Goal: Task Accomplishment & Management: Manage account settings

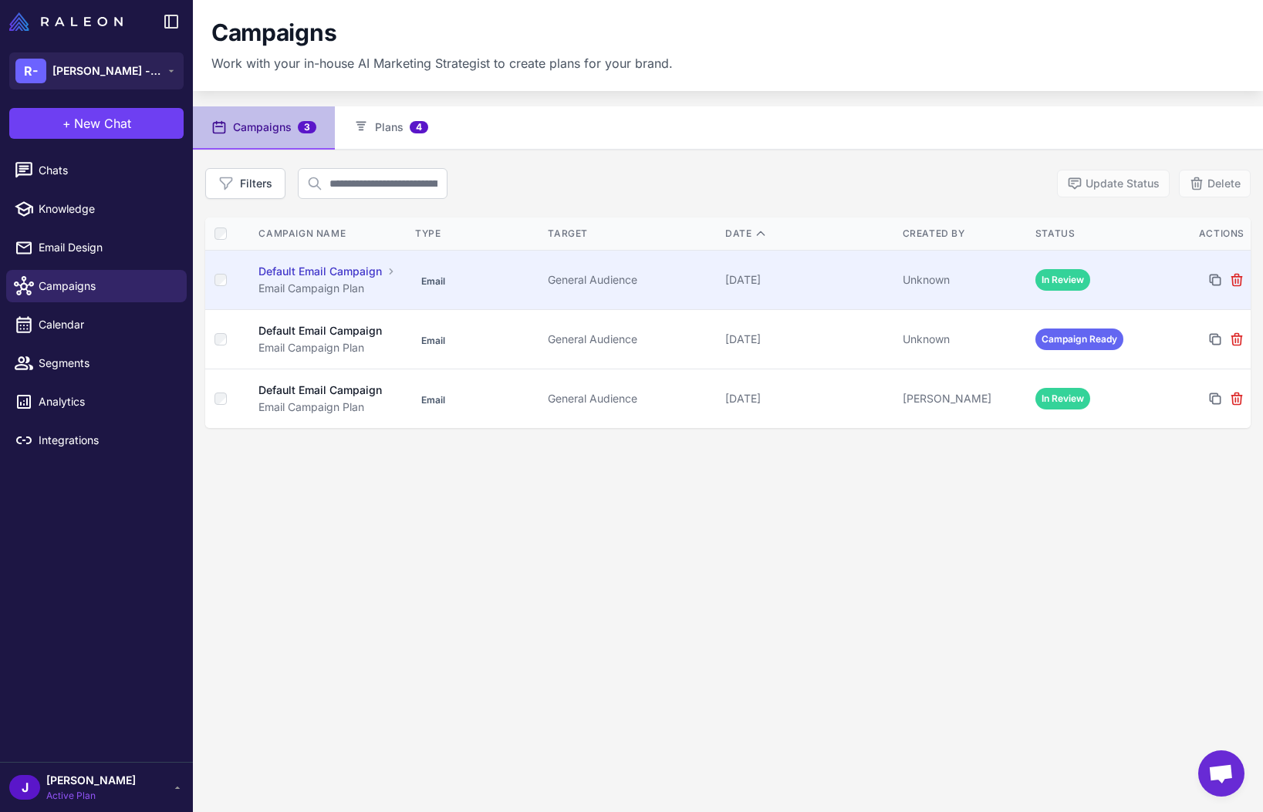
click at [866, 289] on td "[DATE]" at bounding box center [807, 279] width 177 height 59
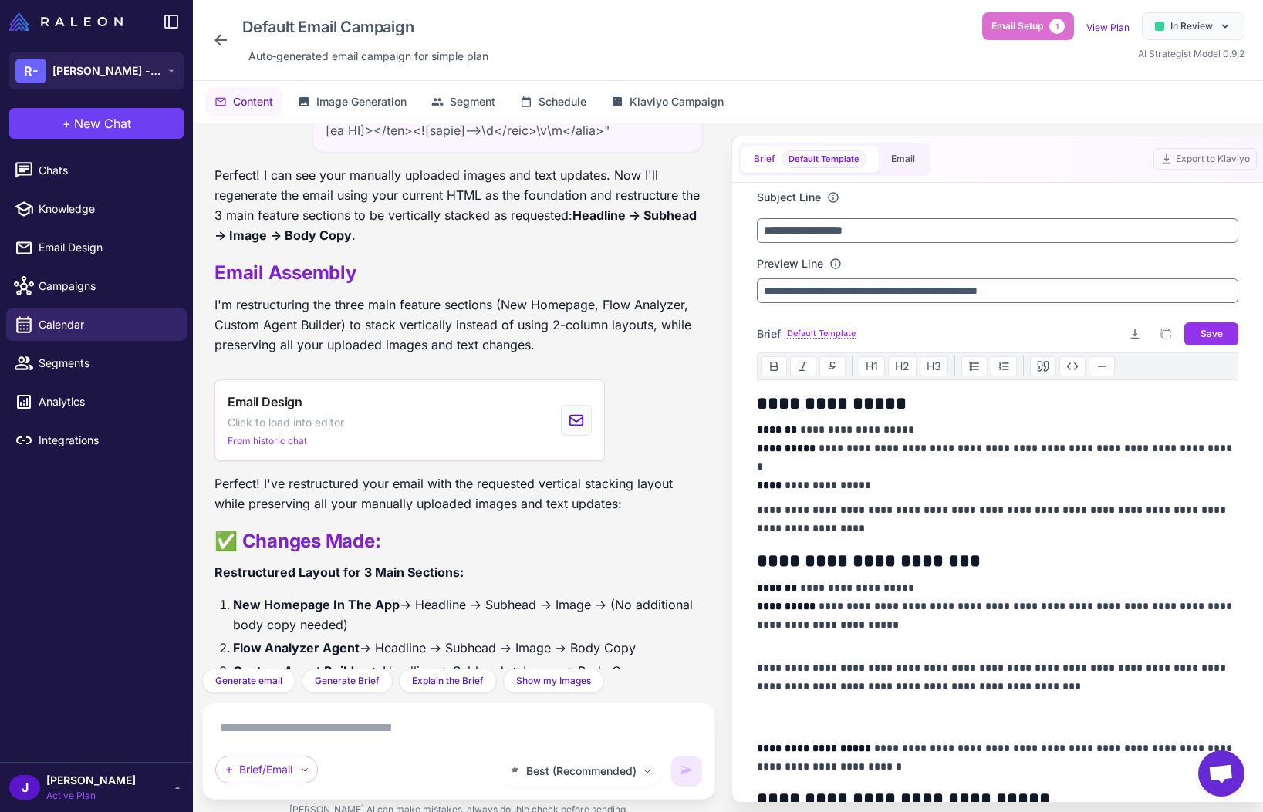
scroll to position [20396, 0]
click at [893, 164] on button "Email" at bounding box center [903, 159] width 49 height 27
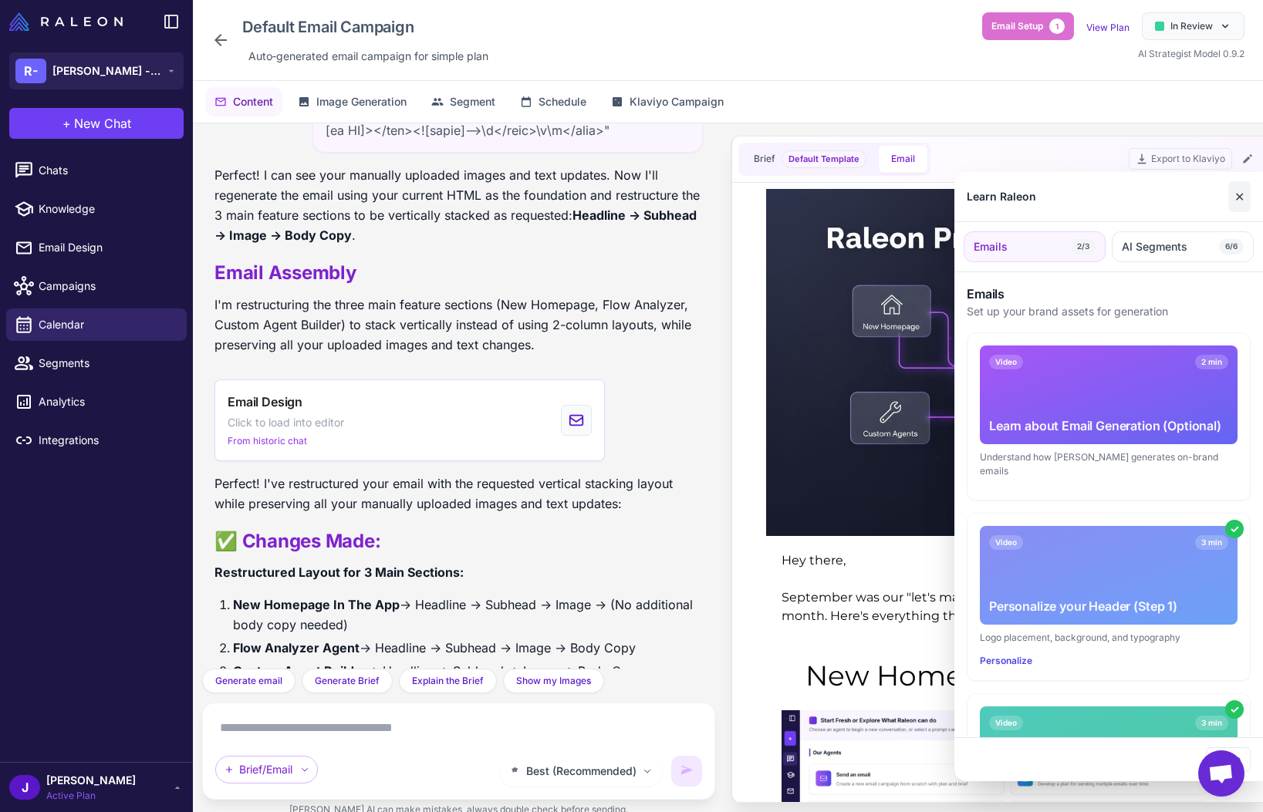
scroll to position [0, 0]
click at [1244, 199] on button "✕" at bounding box center [1239, 196] width 22 height 31
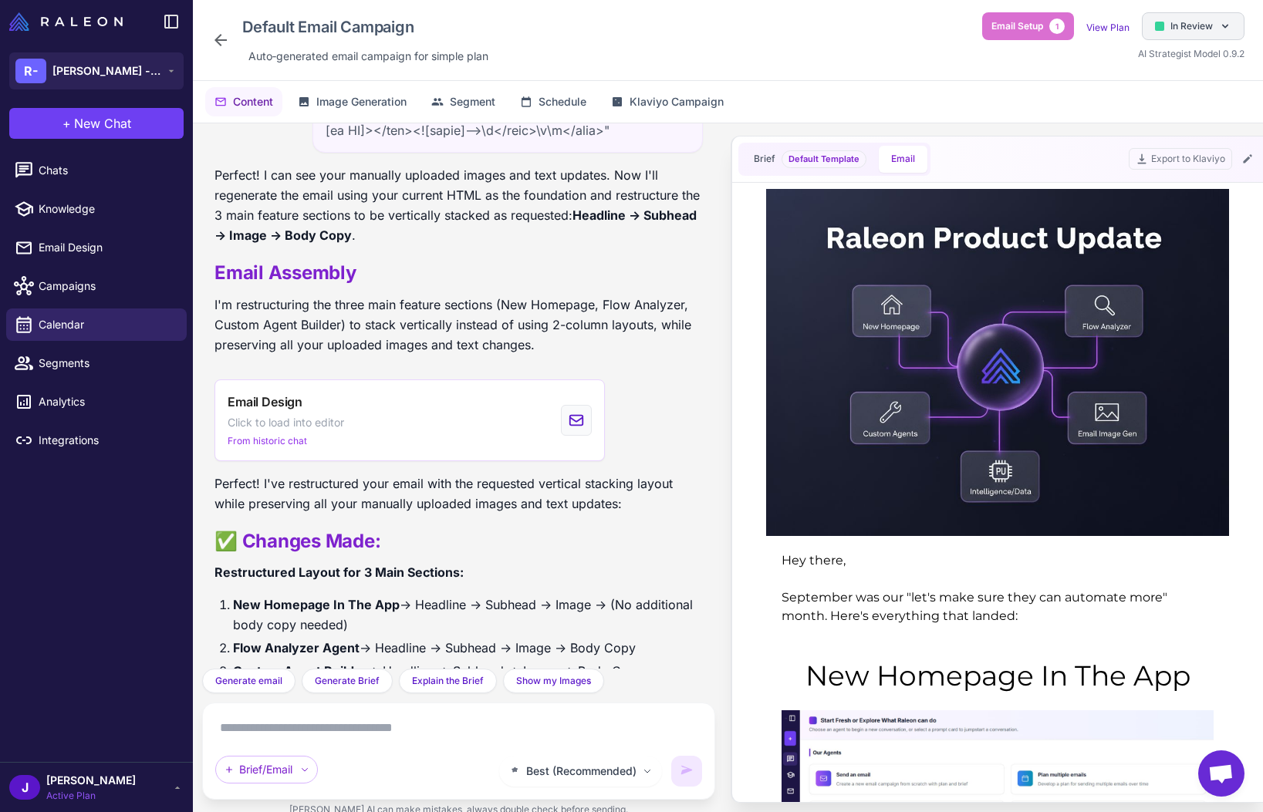
click at [1213, 21] on div "In Review" at bounding box center [1193, 26] width 103 height 28
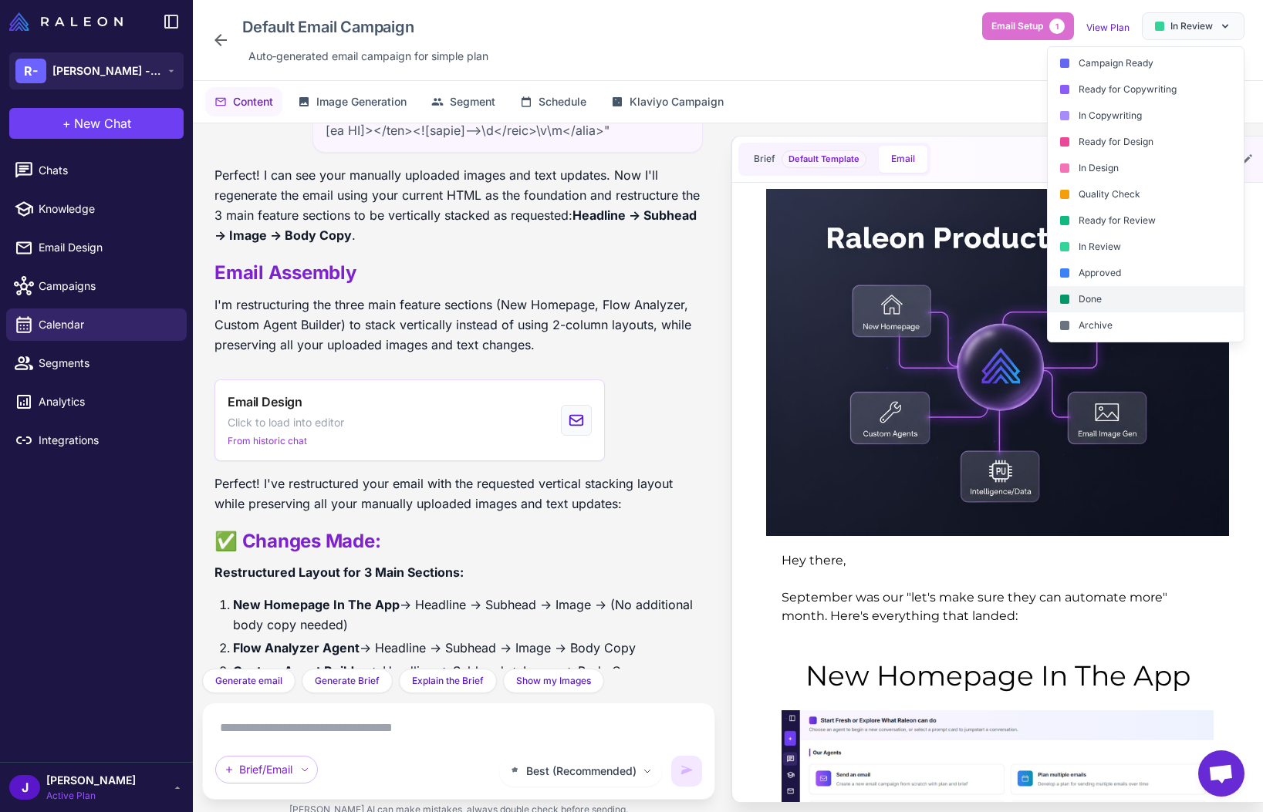
click at [1113, 293] on div "Done" at bounding box center [1146, 299] width 196 height 26
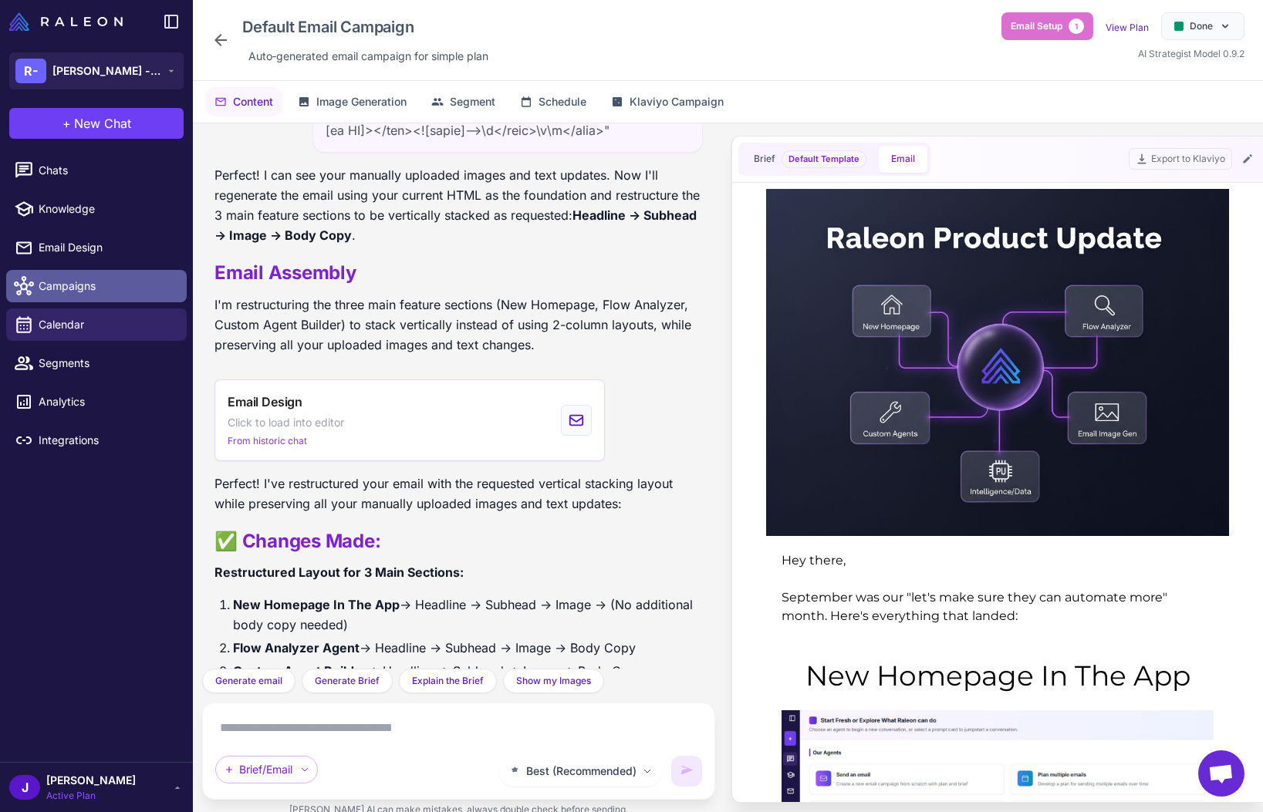
click at [60, 284] on span "Campaigns" at bounding box center [107, 286] width 136 height 17
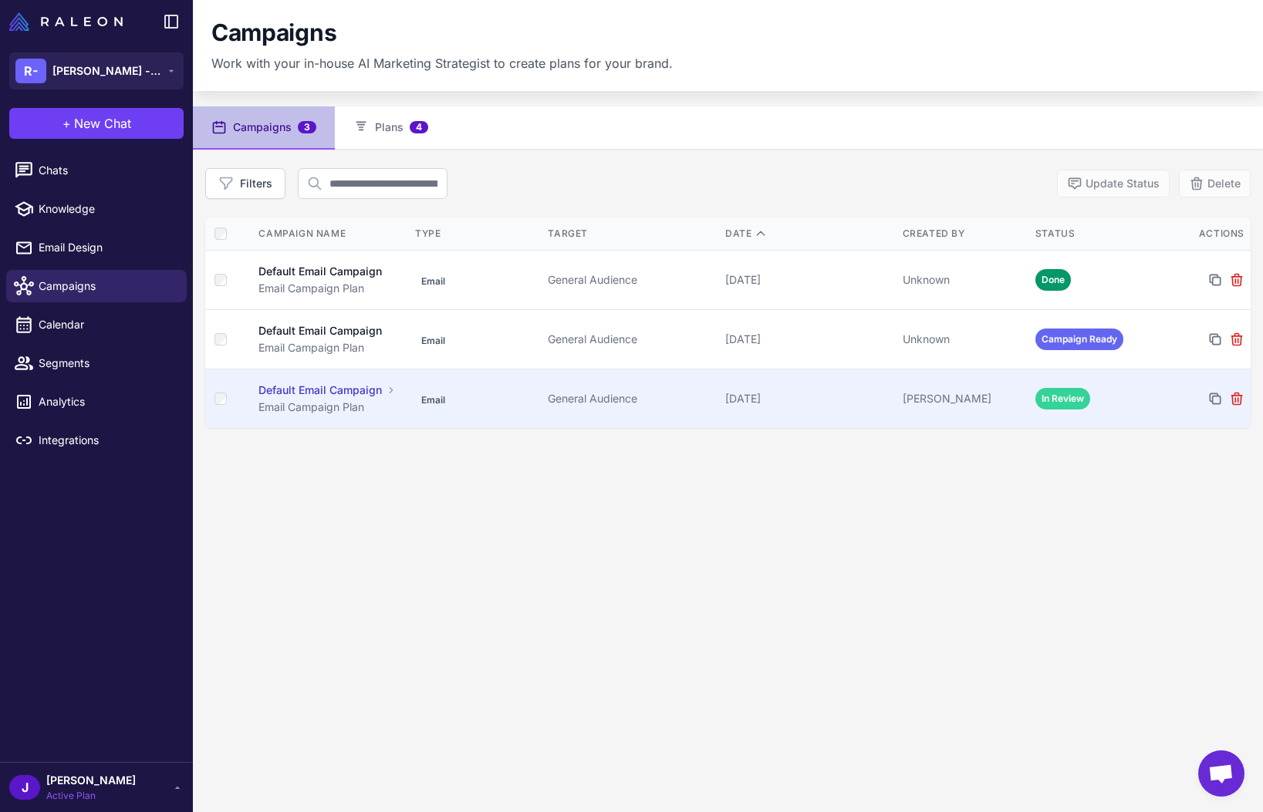
click at [749, 404] on div "[DATE]" at bounding box center [807, 398] width 165 height 17
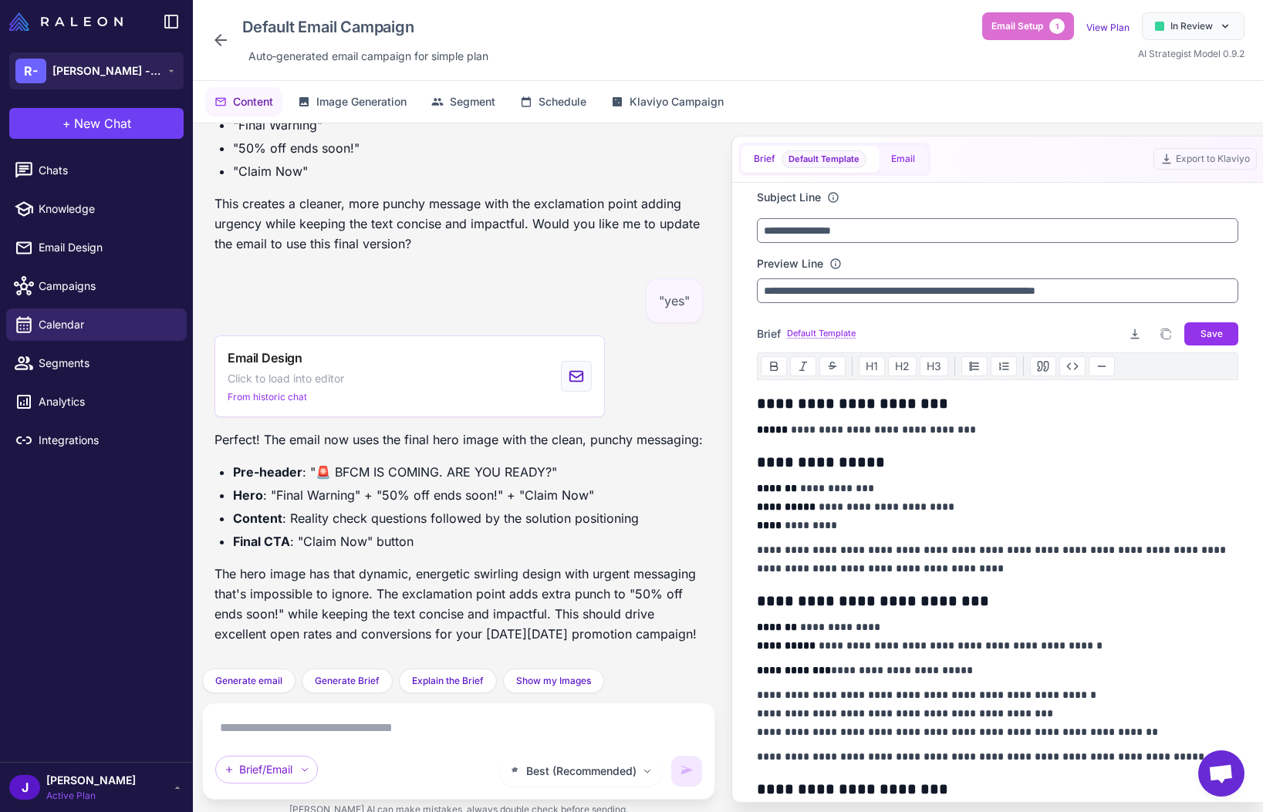
scroll to position [12342, 0]
click at [911, 165] on button "Email" at bounding box center [903, 159] width 49 height 27
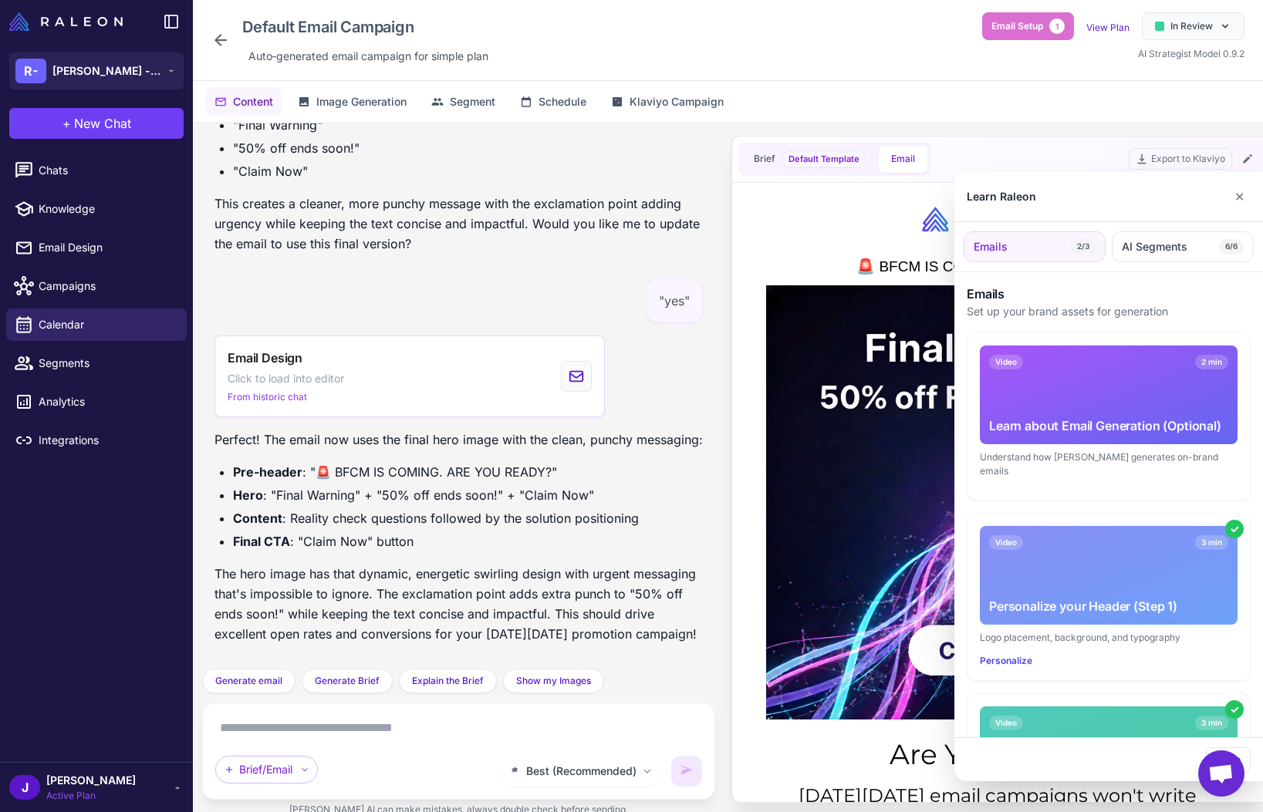
scroll to position [0, 0]
click at [1246, 192] on button "✕" at bounding box center [1239, 196] width 22 height 31
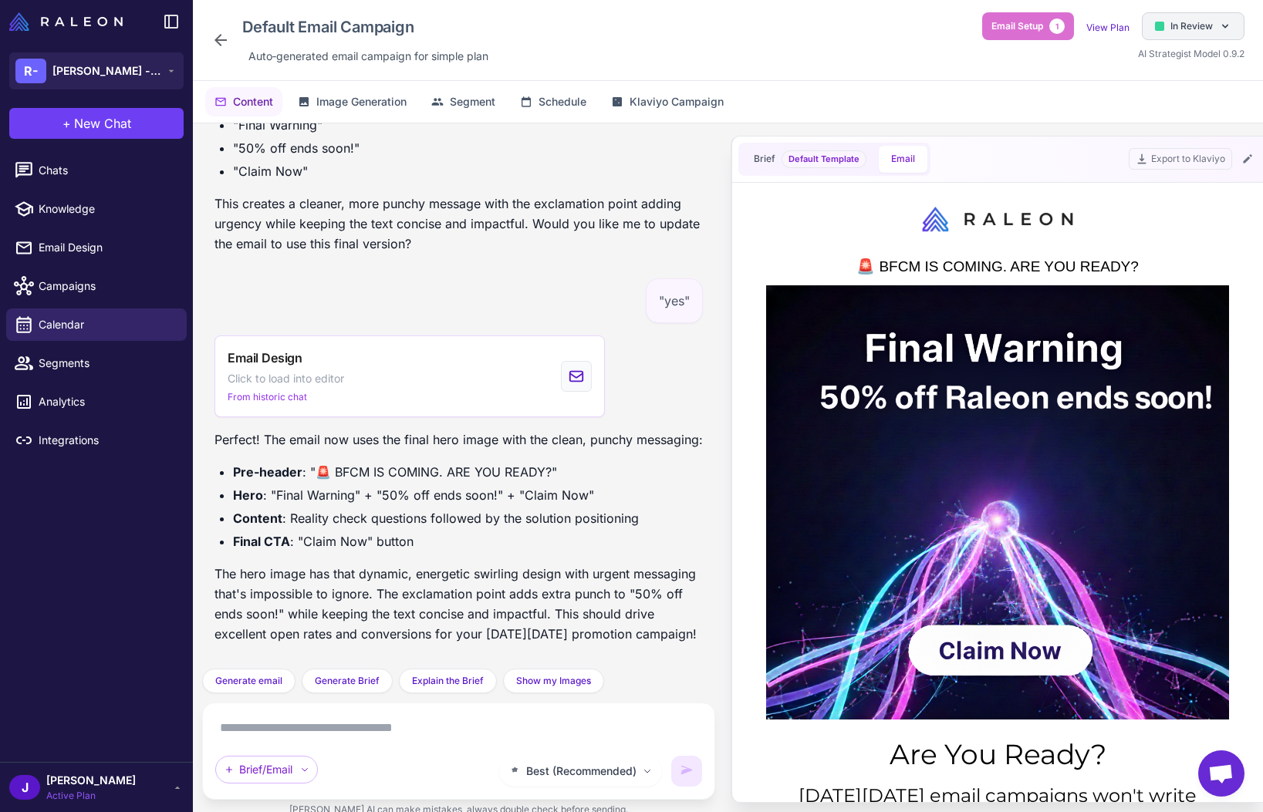
click at [1210, 29] on span "In Review" at bounding box center [1191, 26] width 42 height 14
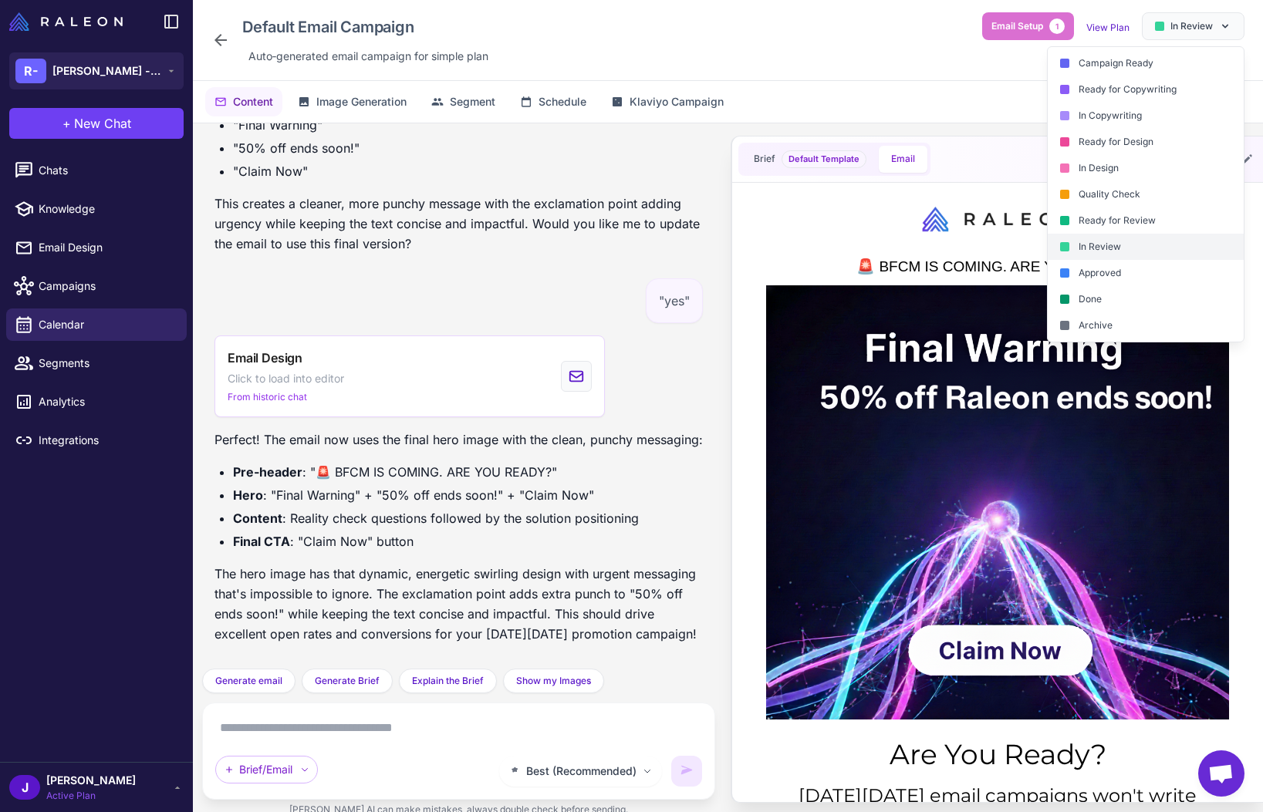
drag, startPoint x: 1121, startPoint y: 245, endPoint x: 365, endPoint y: 56, distance: 779.2
click at [1121, 245] on div "In Review" at bounding box center [1146, 247] width 196 height 26
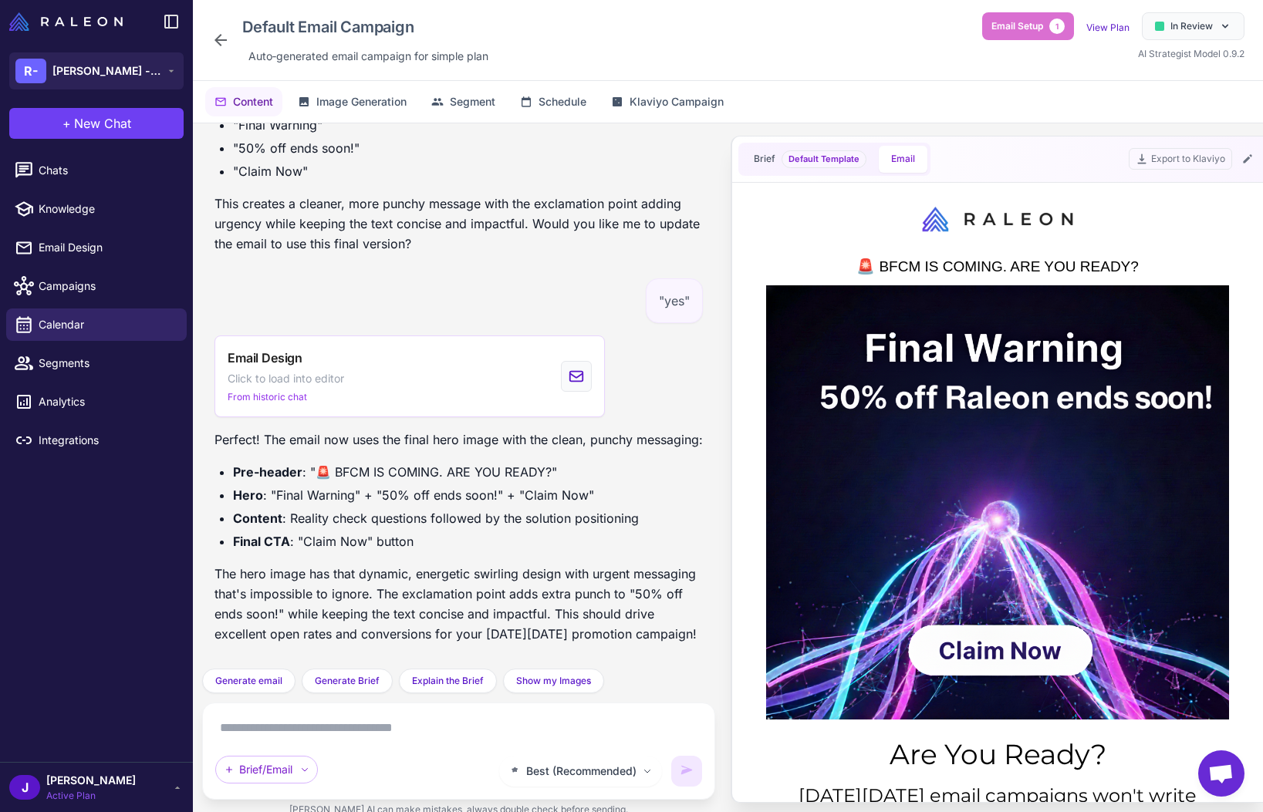
click at [218, 31] on icon at bounding box center [220, 40] width 19 height 19
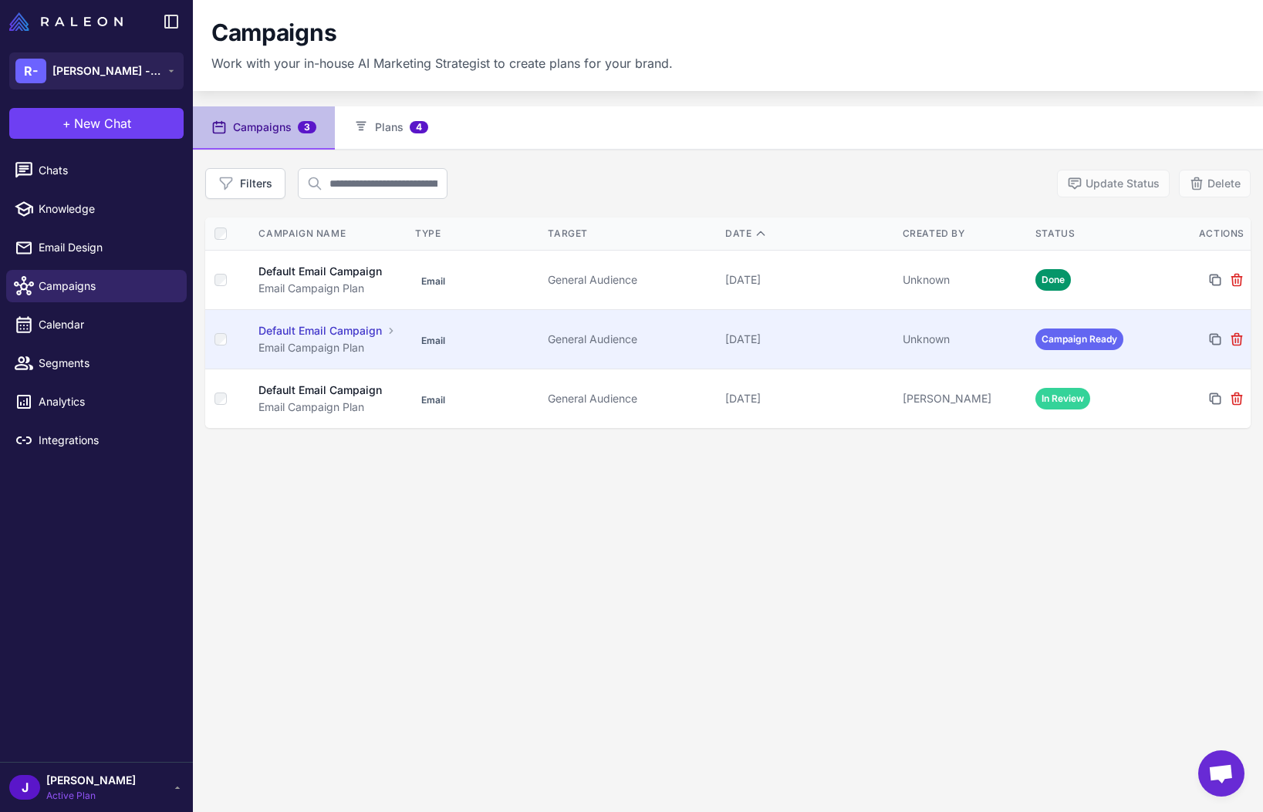
click at [886, 342] on div "[DATE]" at bounding box center [807, 339] width 165 height 17
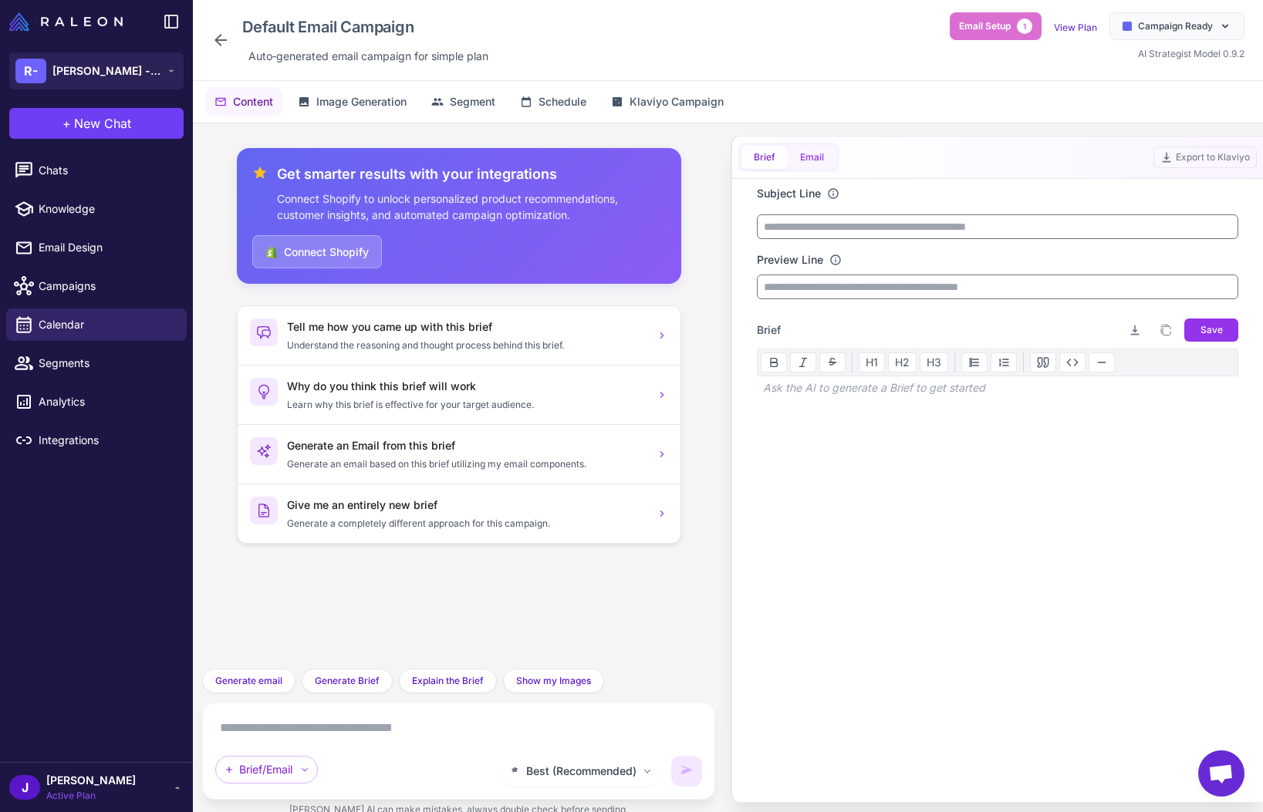
click at [815, 152] on button "Email" at bounding box center [812, 157] width 49 height 23
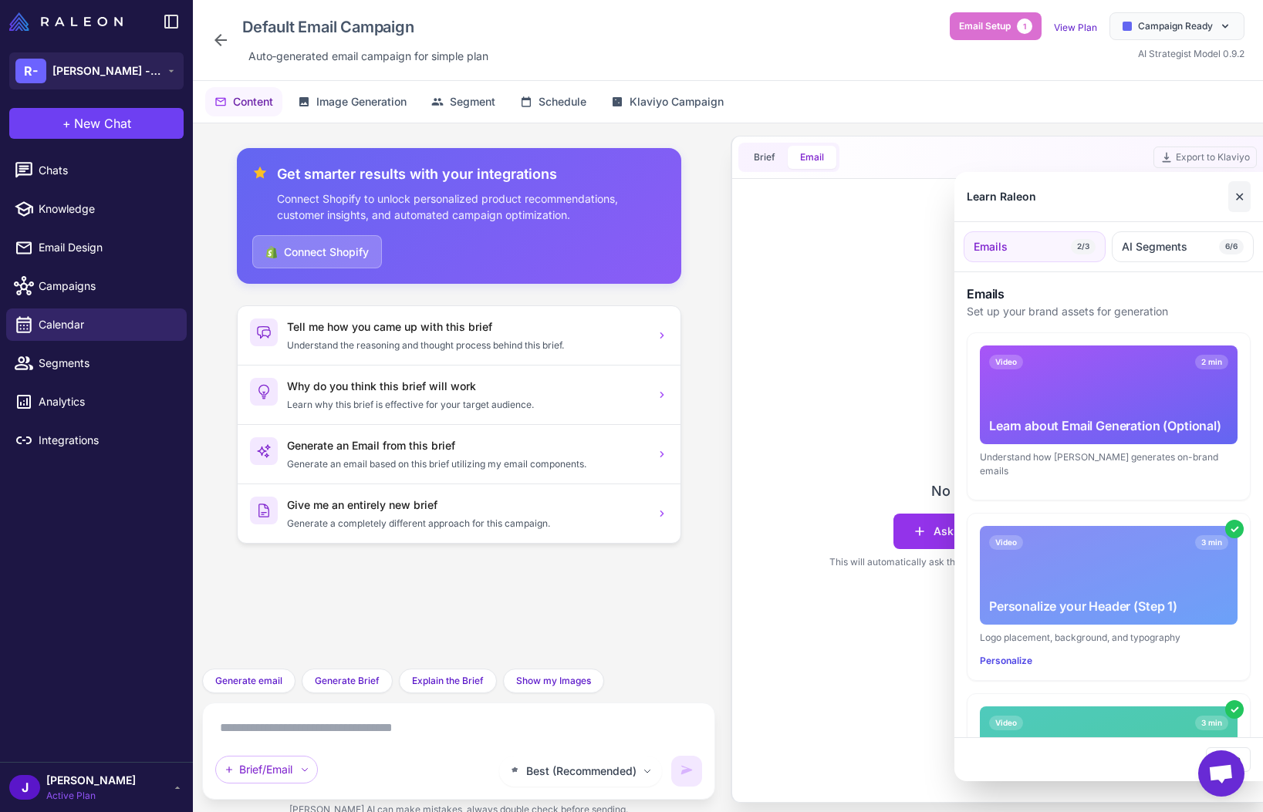
click at [1244, 201] on button "✕" at bounding box center [1239, 196] width 22 height 31
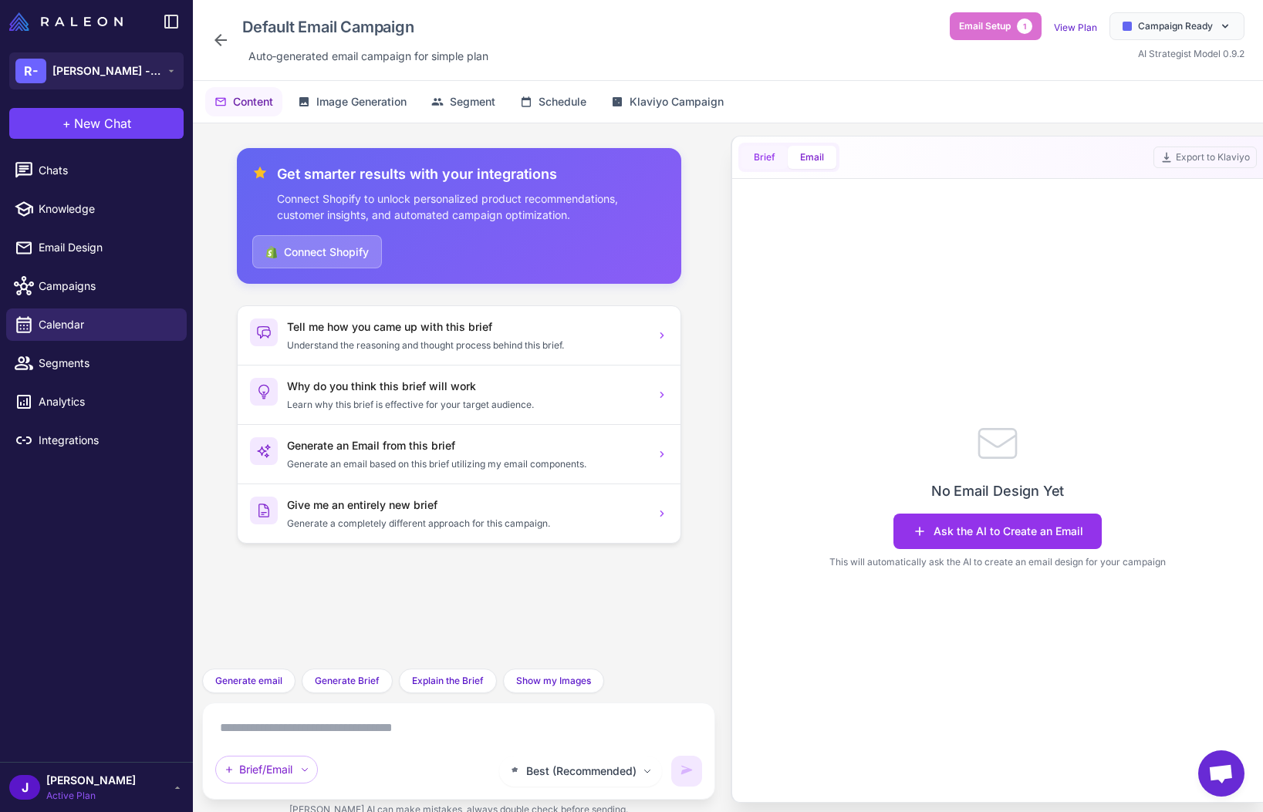
click at [773, 164] on button "Brief" at bounding box center [764, 157] width 46 height 23
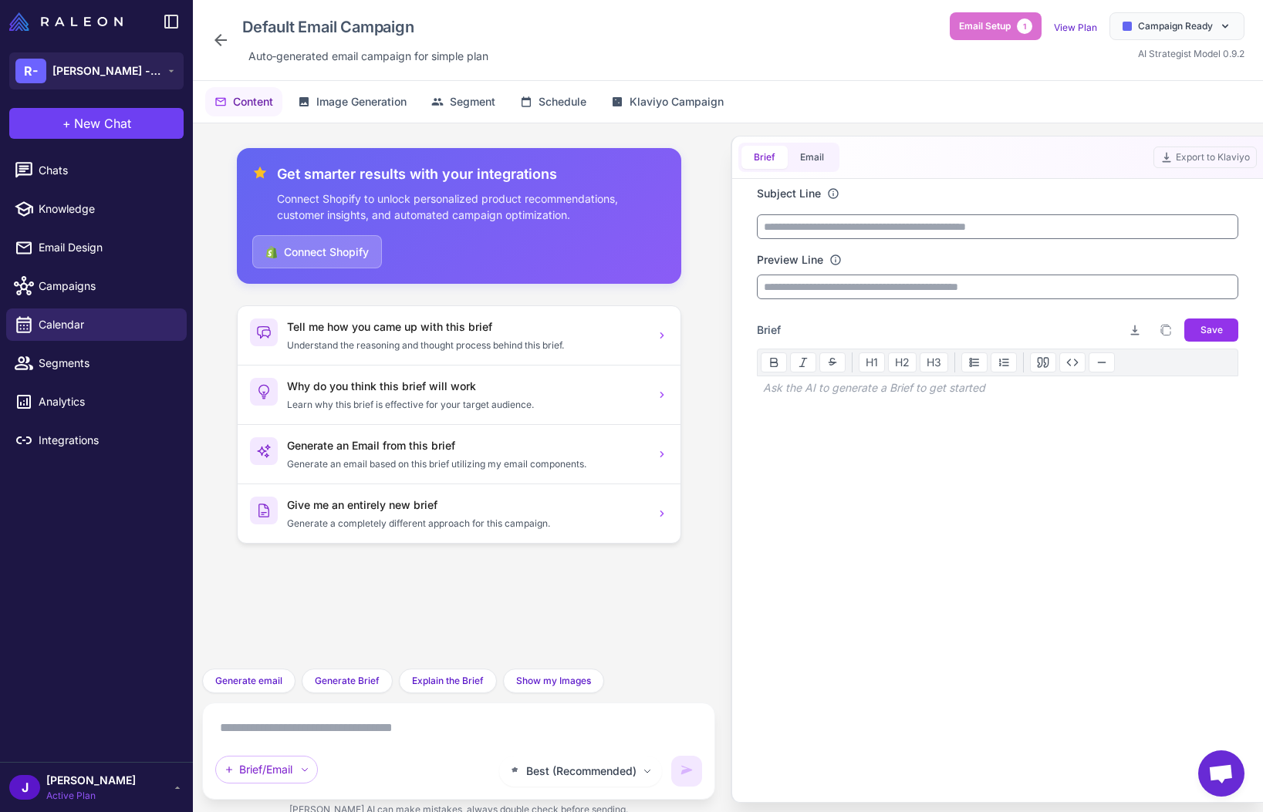
click at [217, 35] on icon at bounding box center [220, 40] width 19 height 19
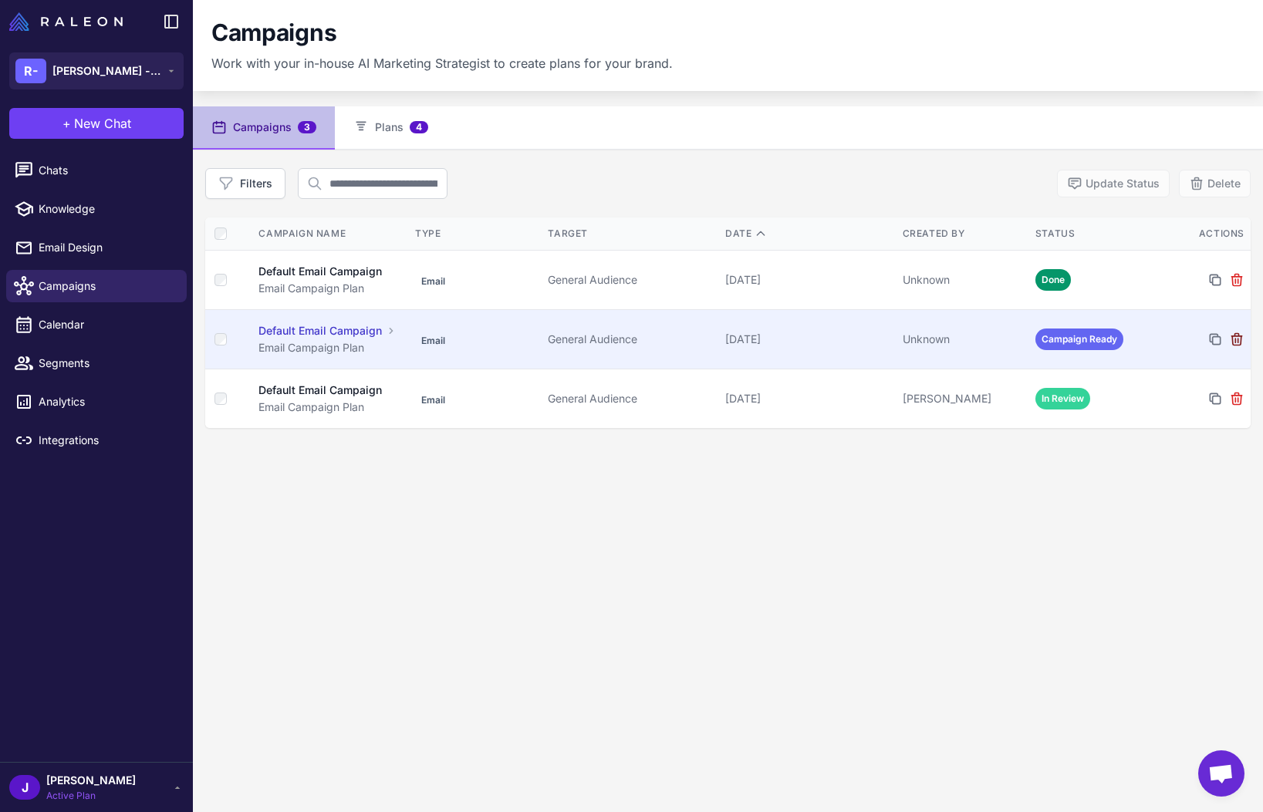
click at [1237, 334] on icon at bounding box center [1236, 339] width 10 height 12
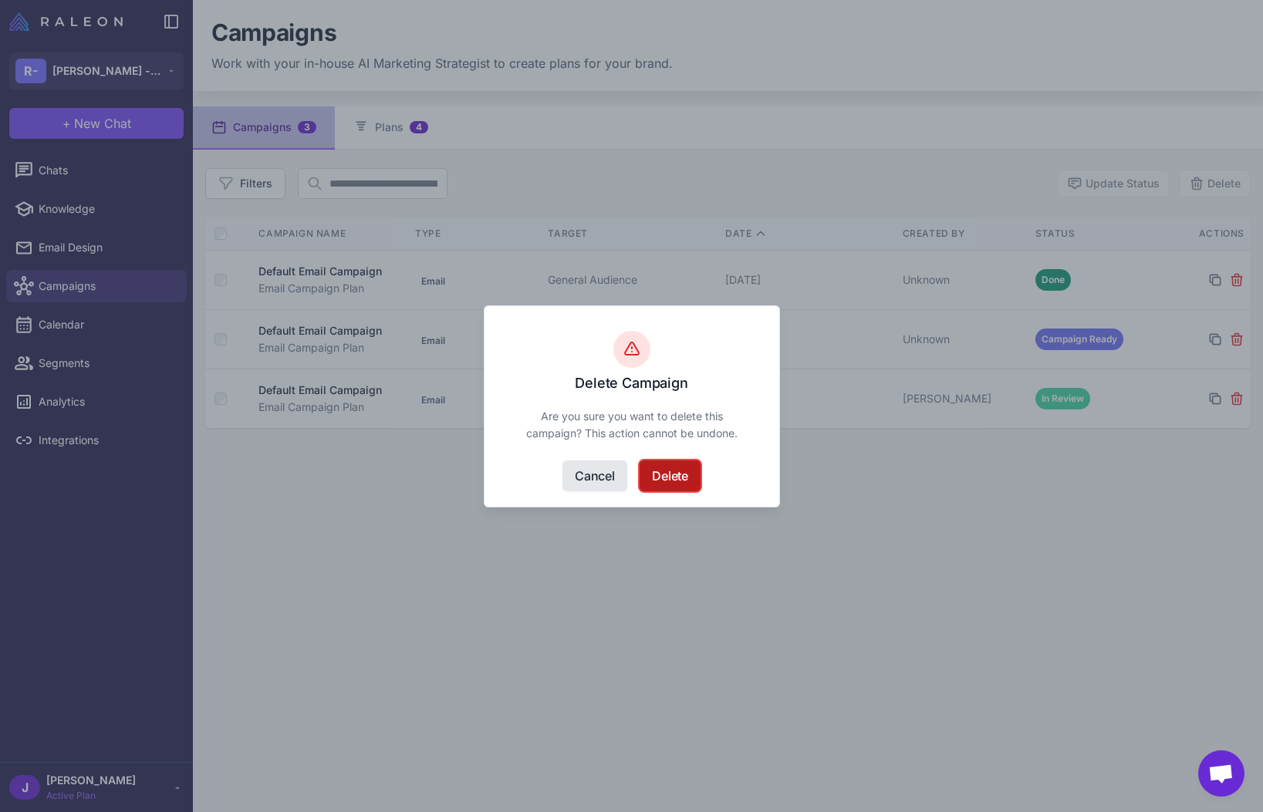
click at [677, 473] on button "Delete" at bounding box center [669, 476] width 61 height 31
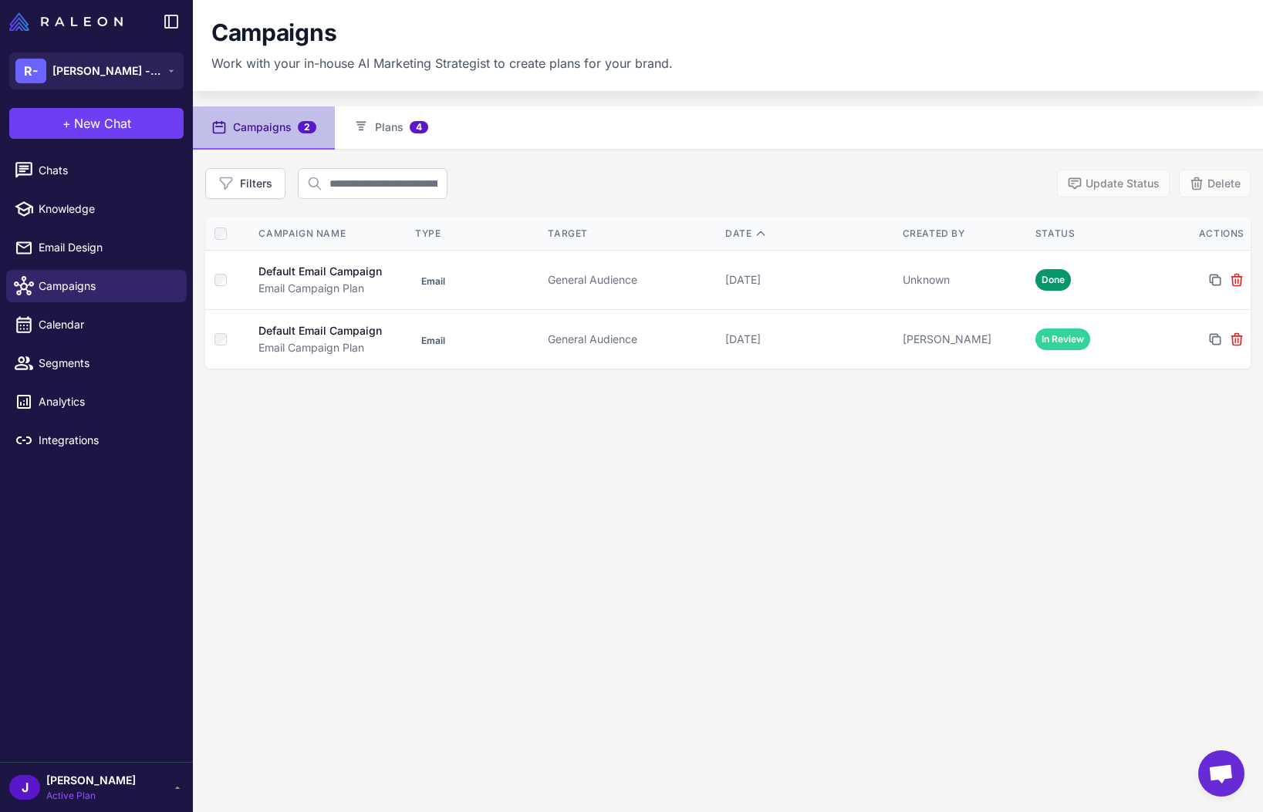
click at [569, 501] on div "Campaigns 2 Plans 4 Filters Update Status Delete Campaign Name Type Target Date…" at bounding box center [728, 512] width 1070 height 812
click at [495, 706] on div "Campaigns 2 Plans 4 Filters Update Status Delete Campaign Name Type Target Date…" at bounding box center [728, 512] width 1070 height 812
